Goal: Check status: Check status

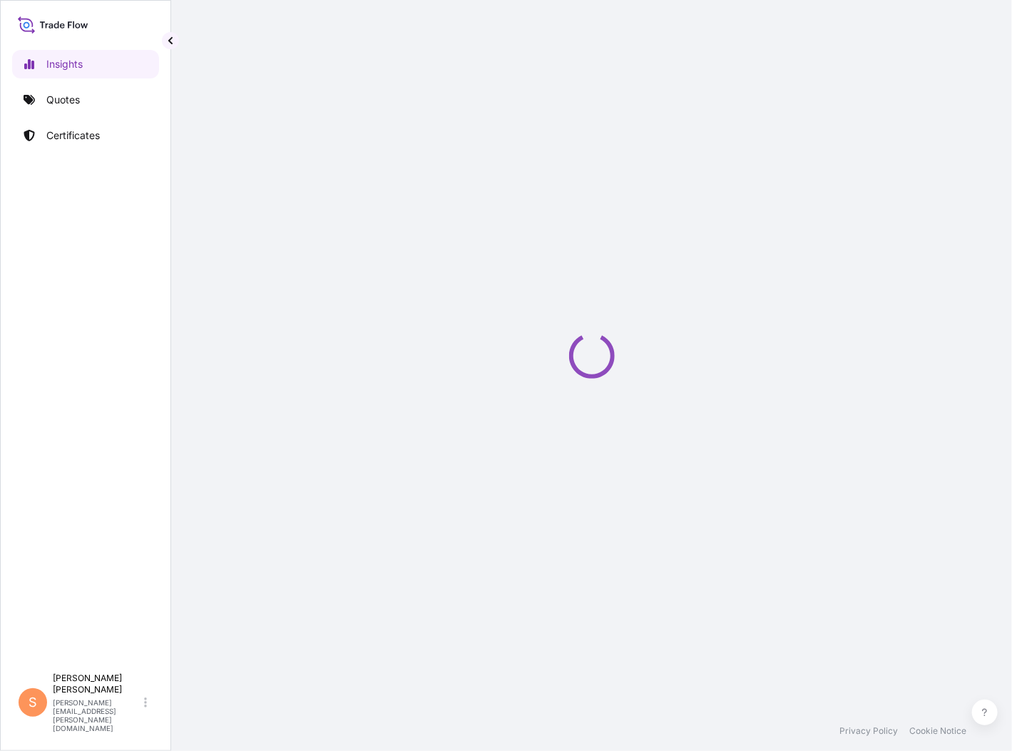
select select "2025"
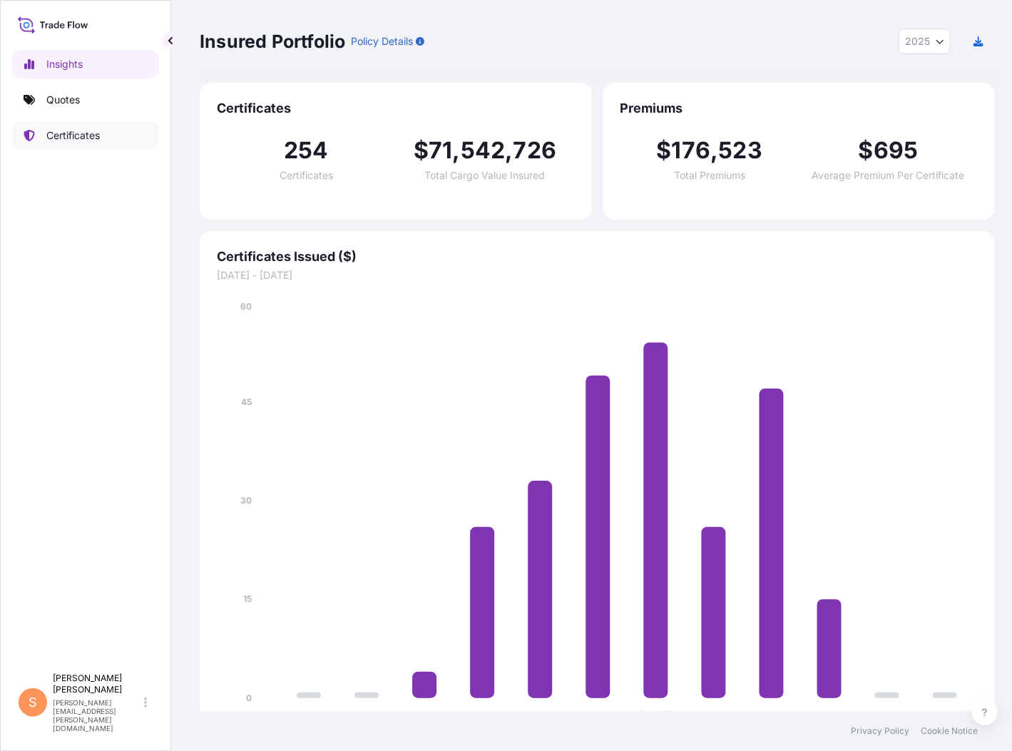
click at [63, 128] on p "Certificates" at bounding box center [72, 135] width 53 height 14
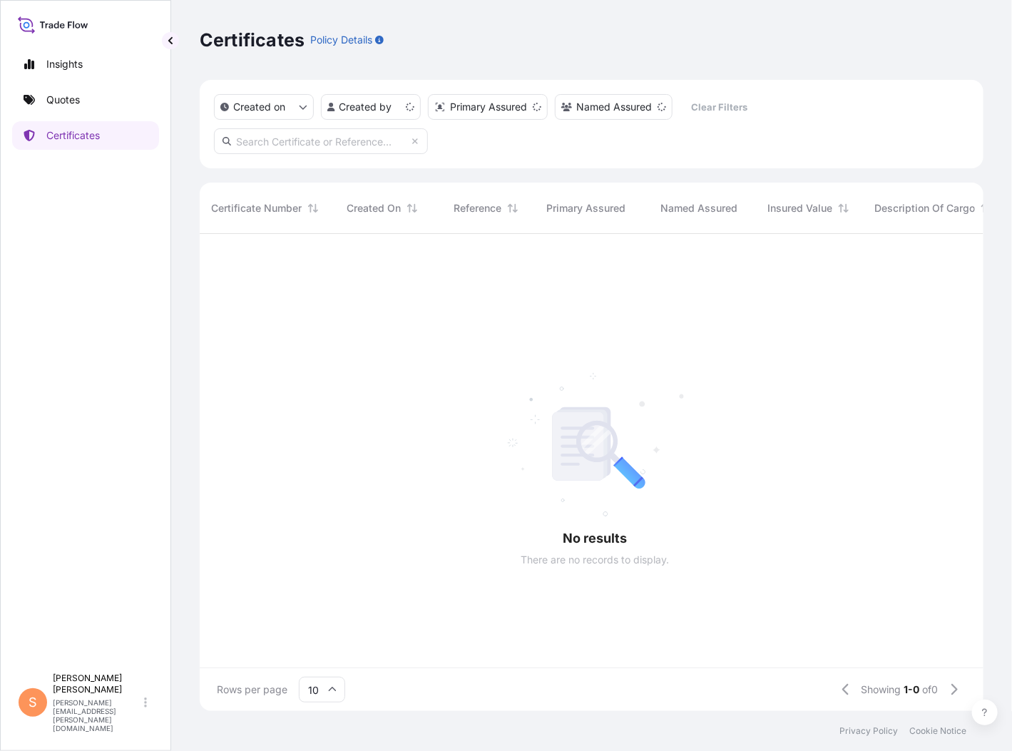
scroll to position [12, 12]
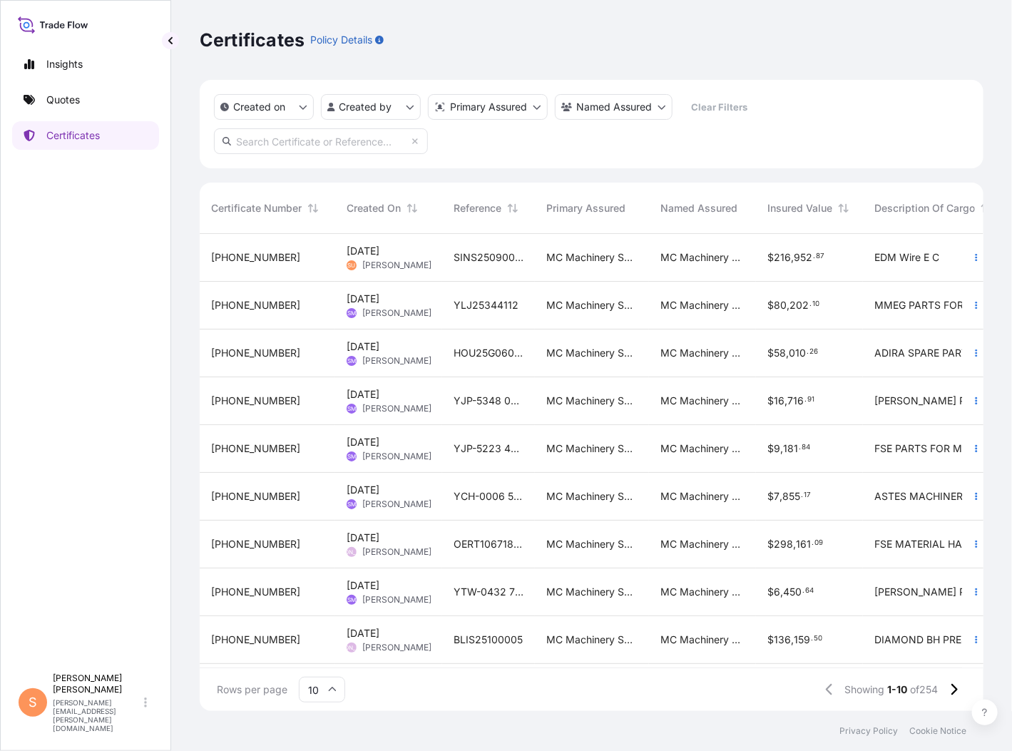
click at [428, 128] on input "text" at bounding box center [321, 141] width 214 height 26
type input "[PHONE_NUMBER]"
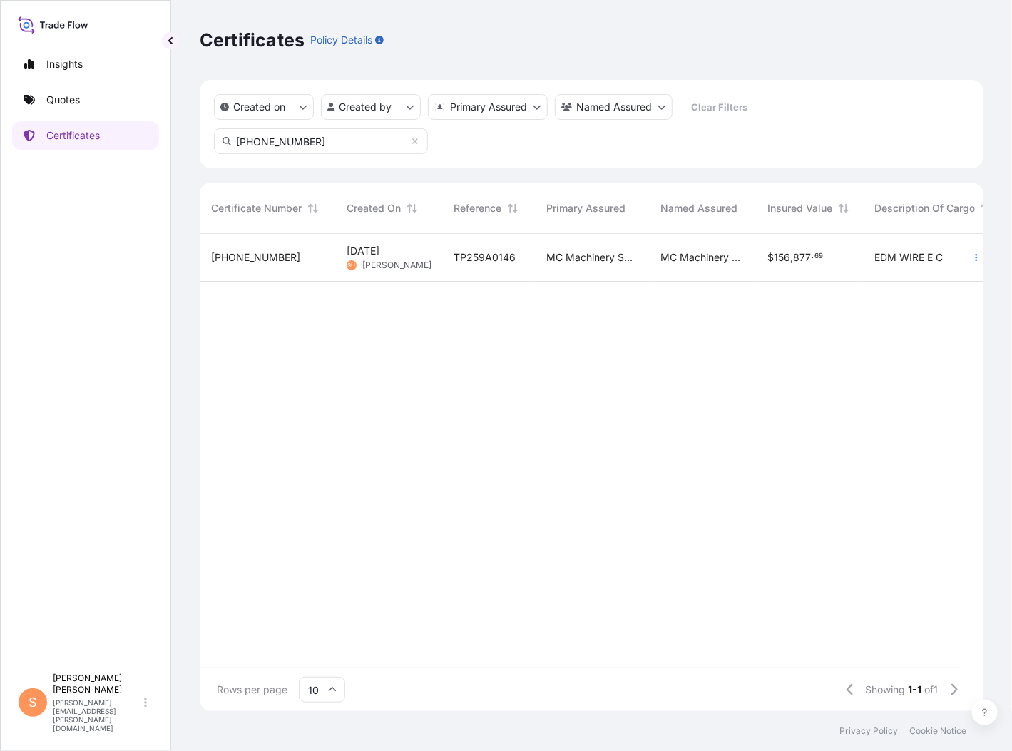
click at [277, 250] on div "[PHONE_NUMBER]" at bounding box center [267, 257] width 113 height 14
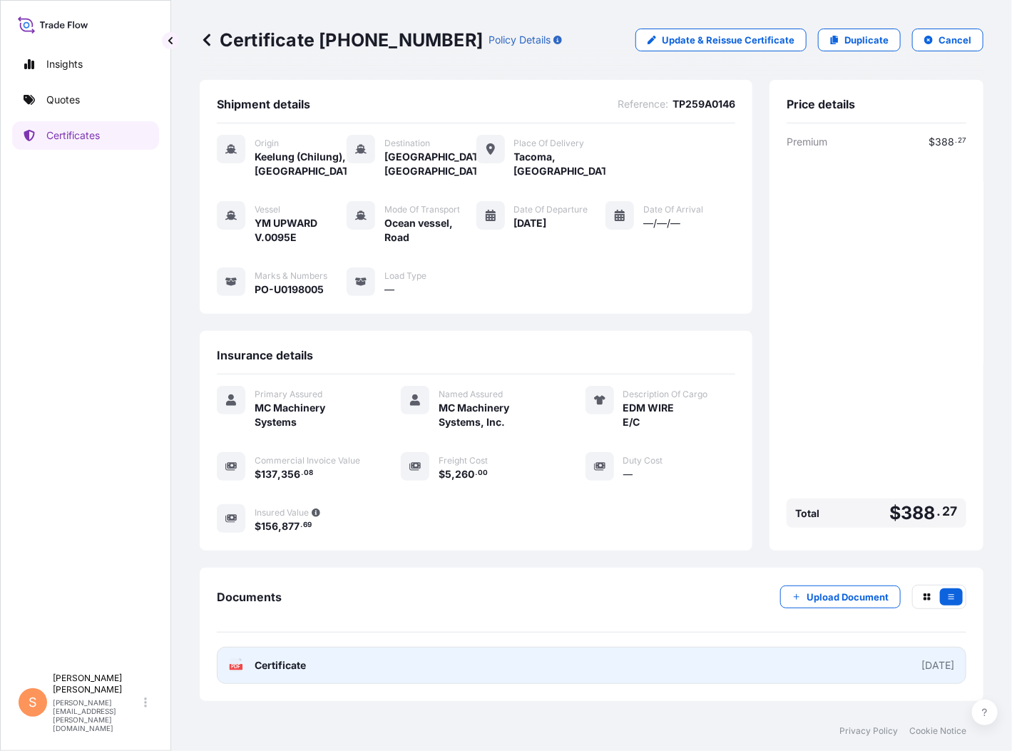
click at [280, 658] on span "Certificate" at bounding box center [280, 665] width 51 height 14
